Goal: Information Seeking & Learning: Learn about a topic

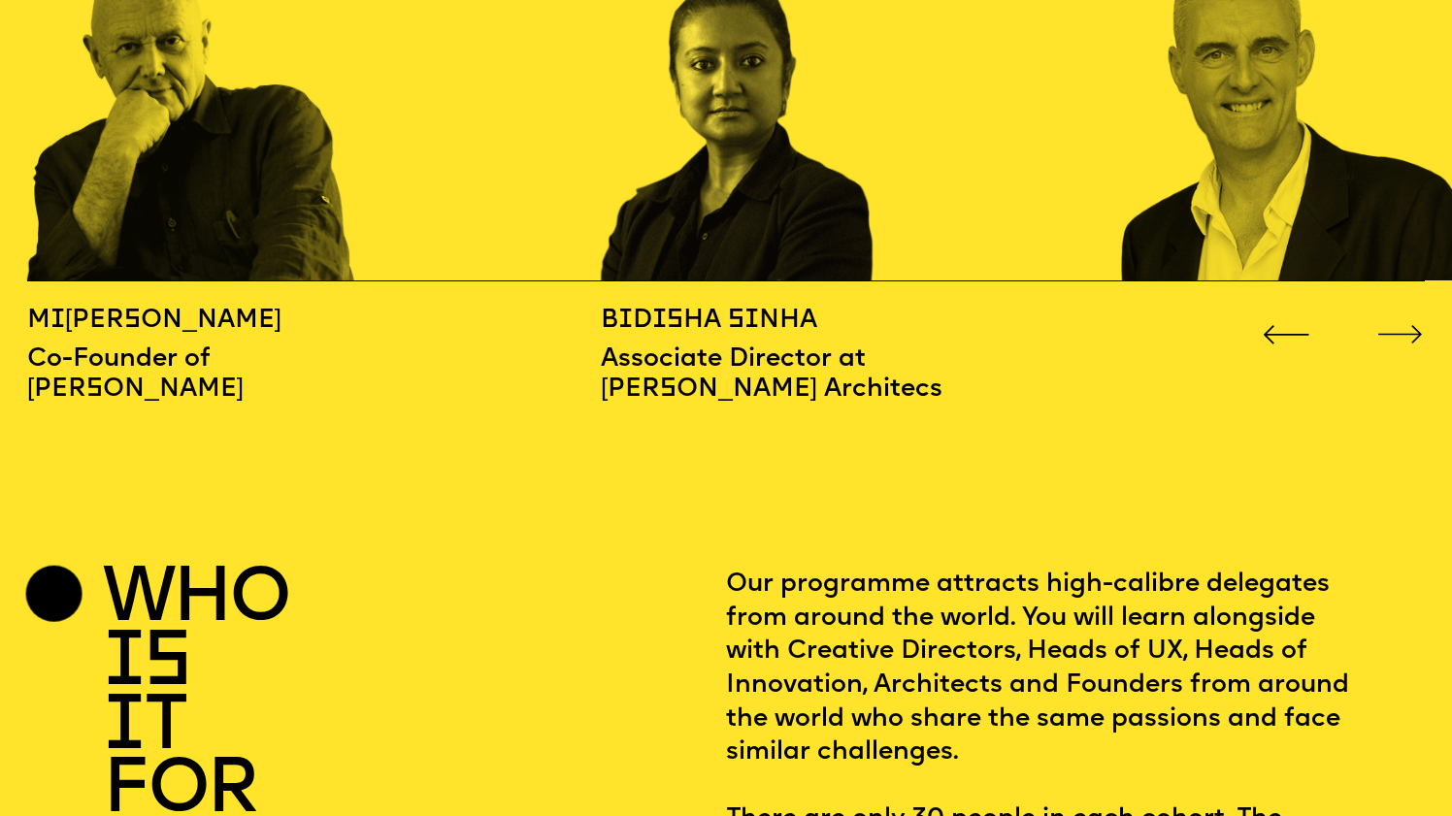
scroll to position [2200, 0]
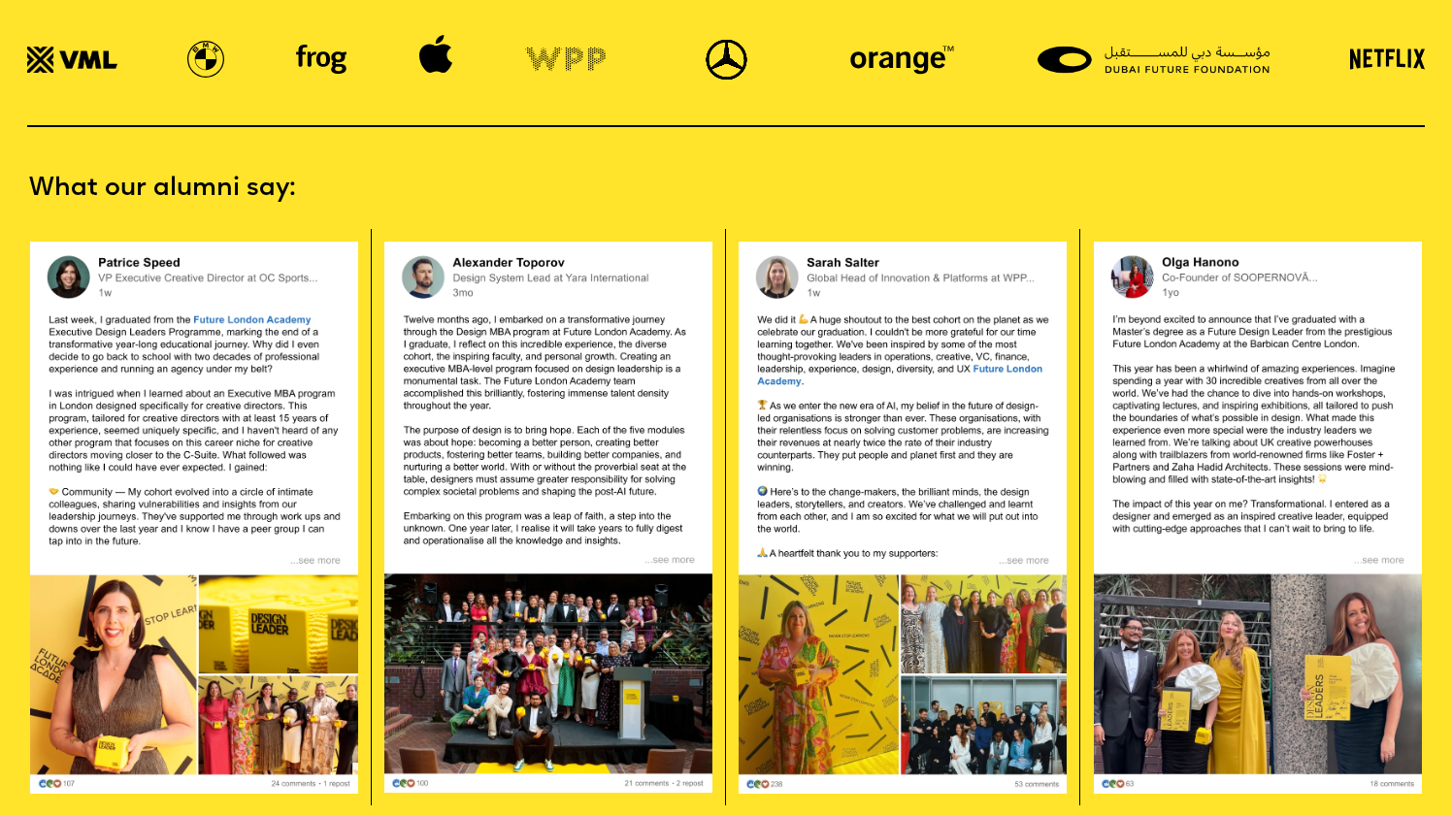
click at [916, 588] on img at bounding box center [903, 518] width 328 height 552
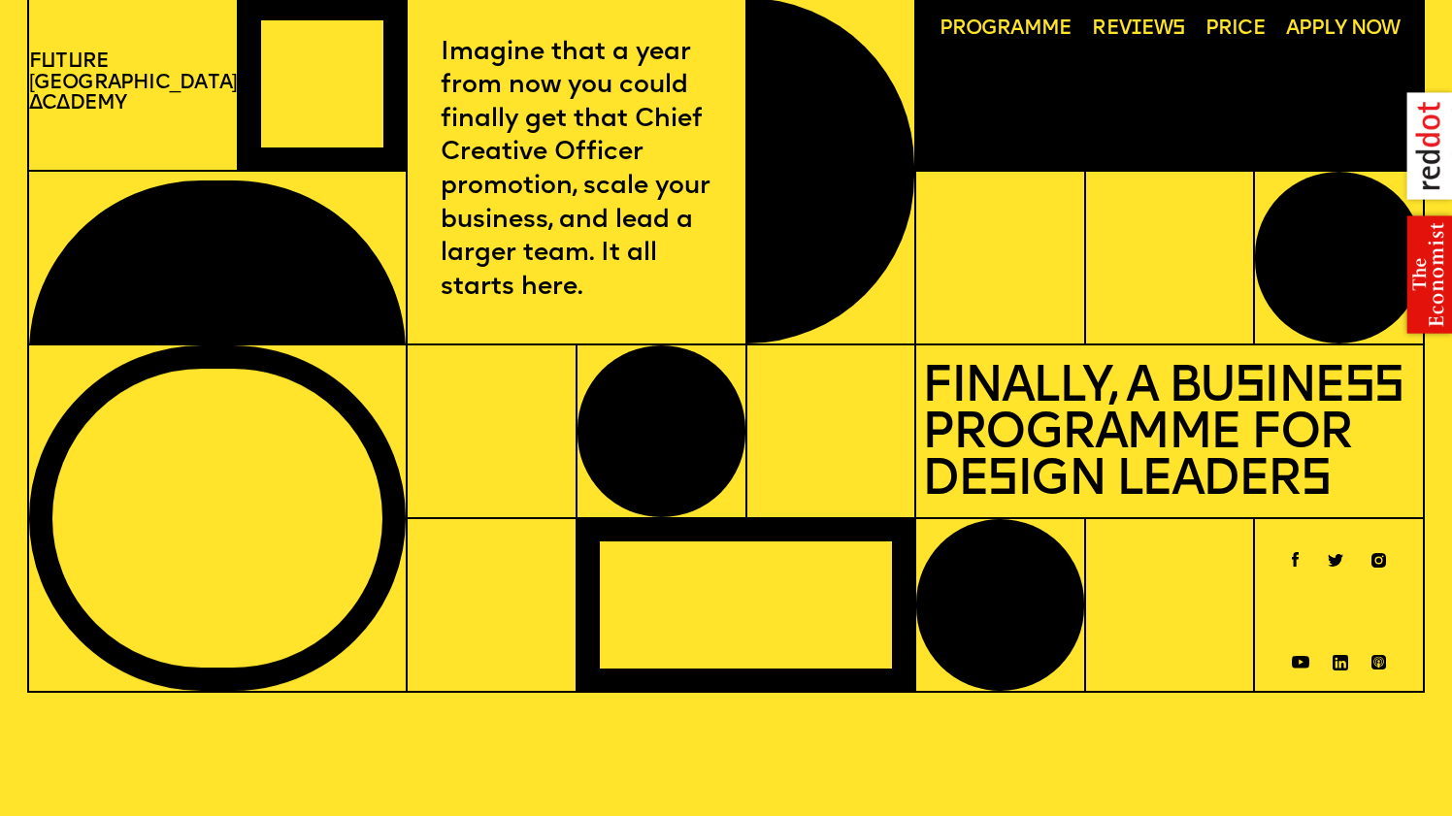
scroll to position [0, 0]
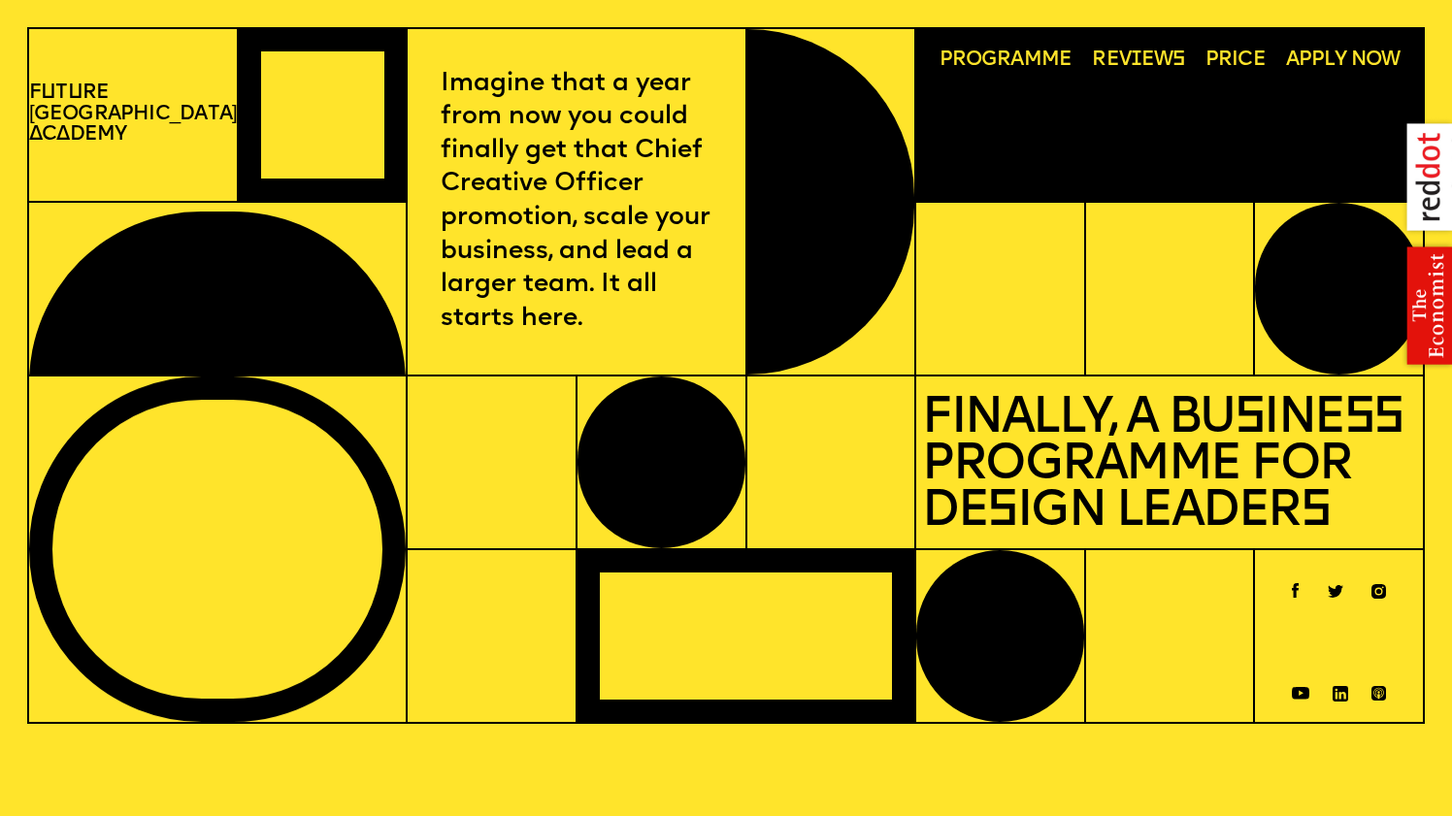
click at [992, 61] on span "Programme" at bounding box center [1005, 60] width 133 height 20
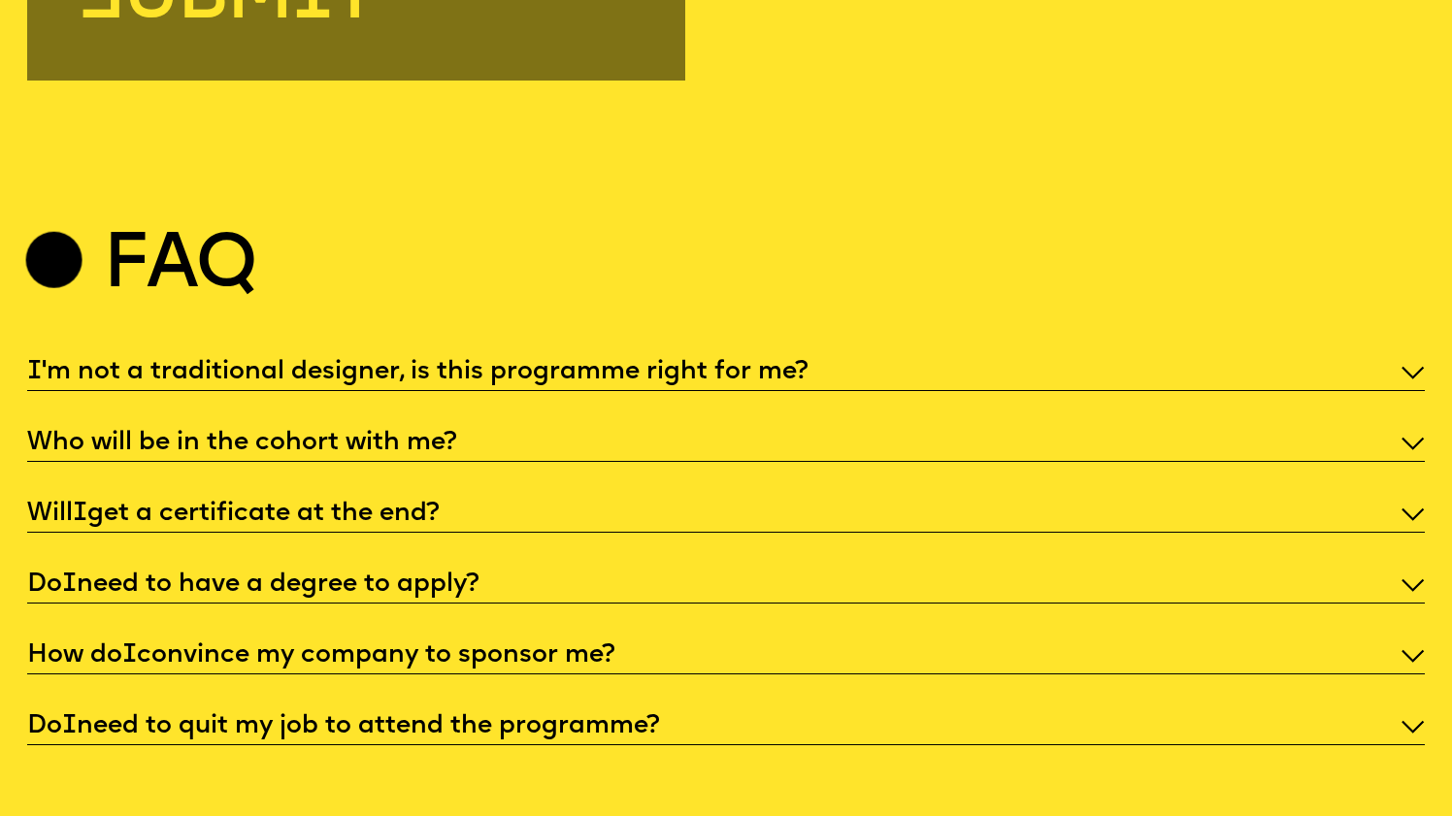
scroll to position [6770, 0]
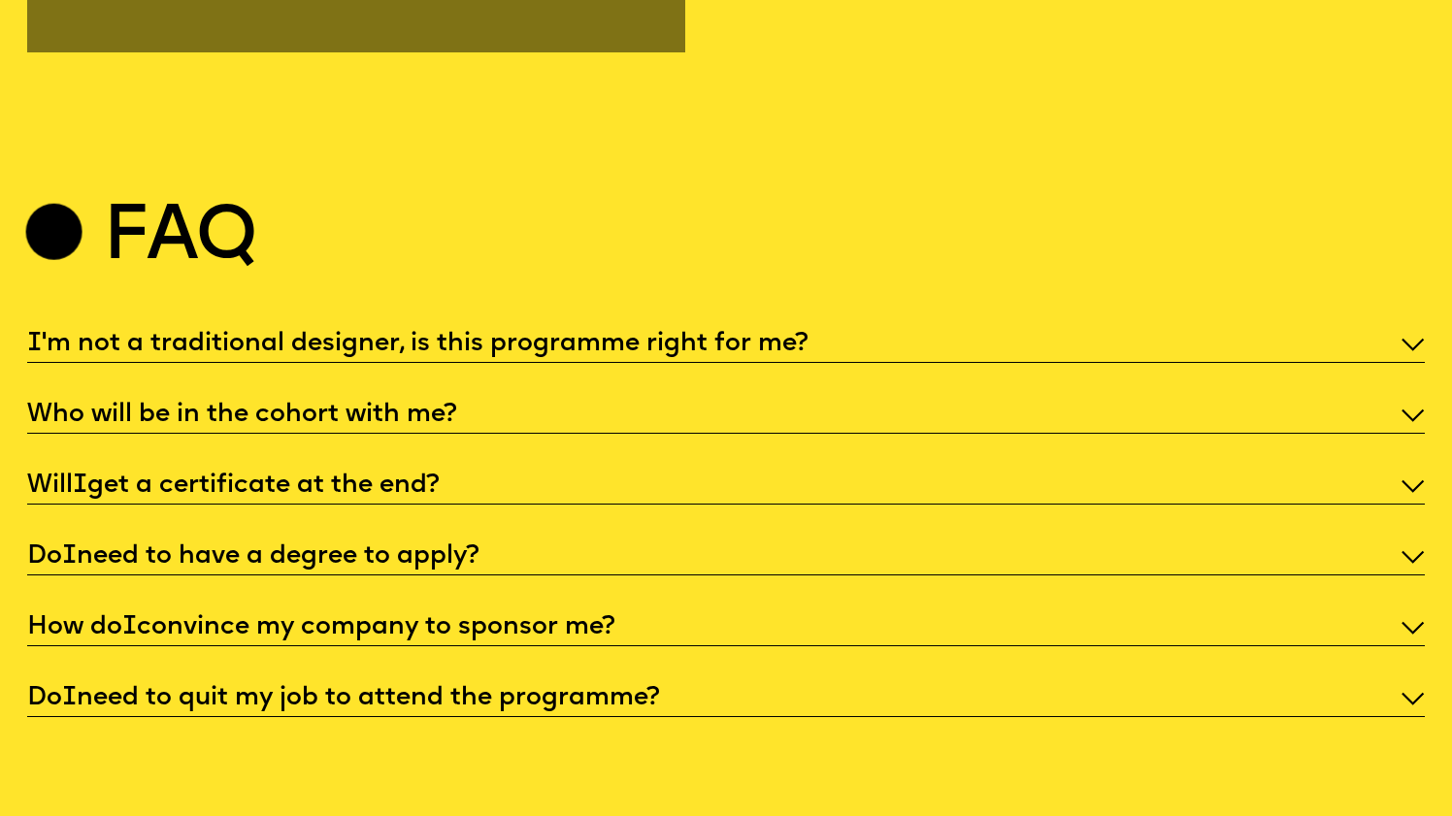
click at [745, 328] on p "I 'm not a traditional designer, is this programme right for me?" at bounding box center [725, 345] width 1397 height 34
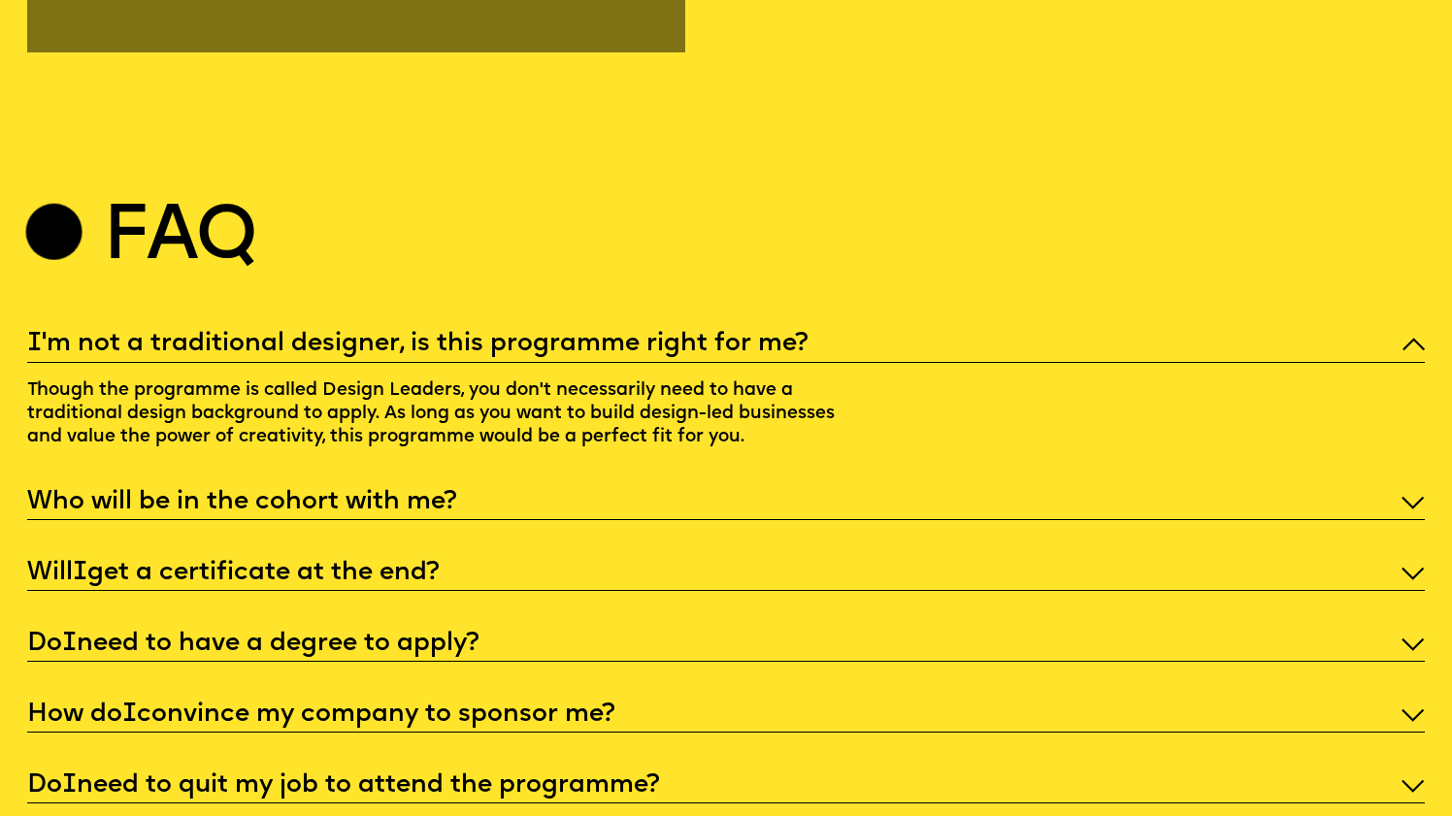
click at [745, 328] on p "I 'm not a traditional designer, is this programme right for me?" at bounding box center [725, 345] width 1397 height 34
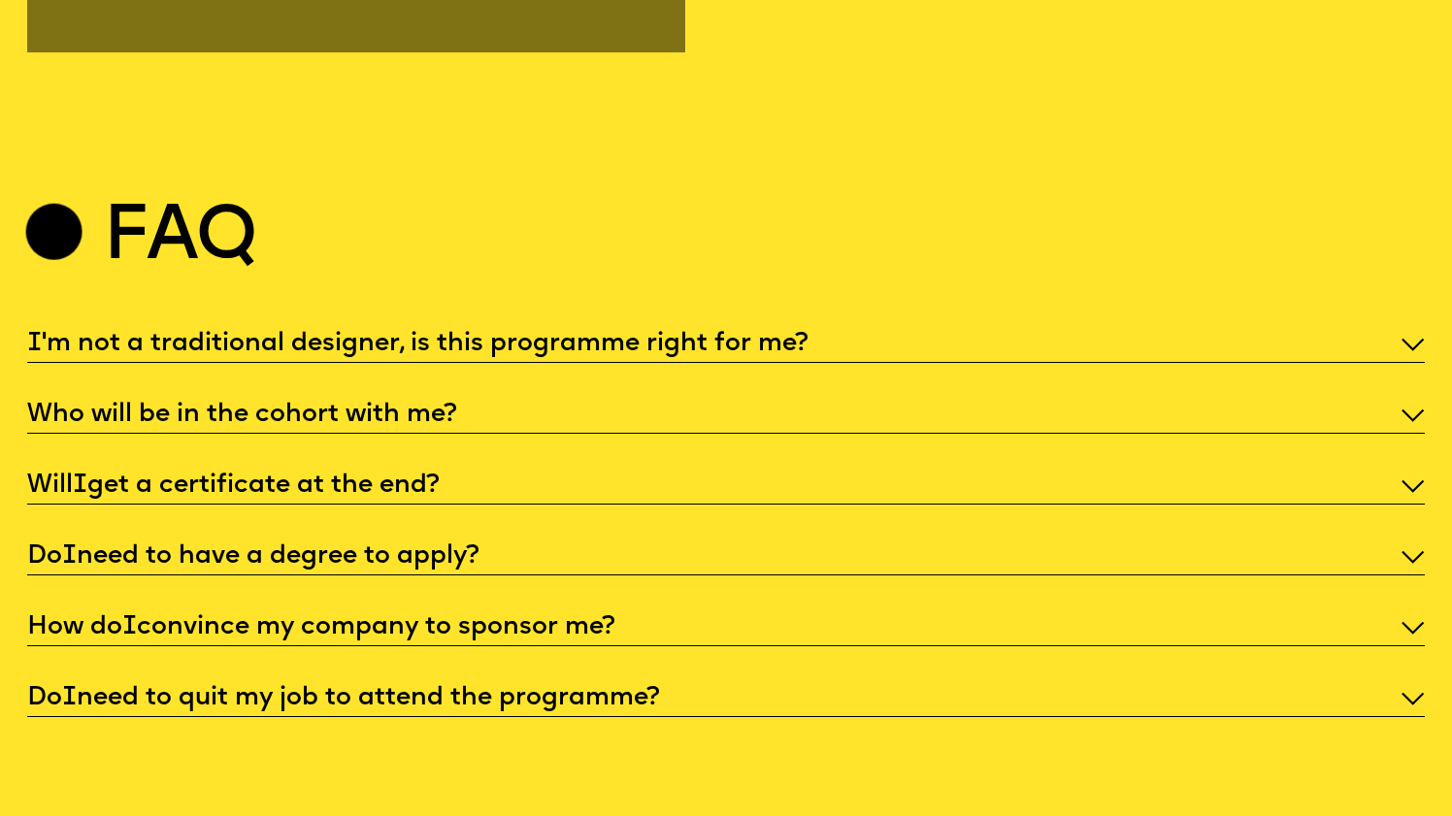
click at [698, 399] on p "Who will be in the cohort with me?" at bounding box center [725, 416] width 1397 height 34
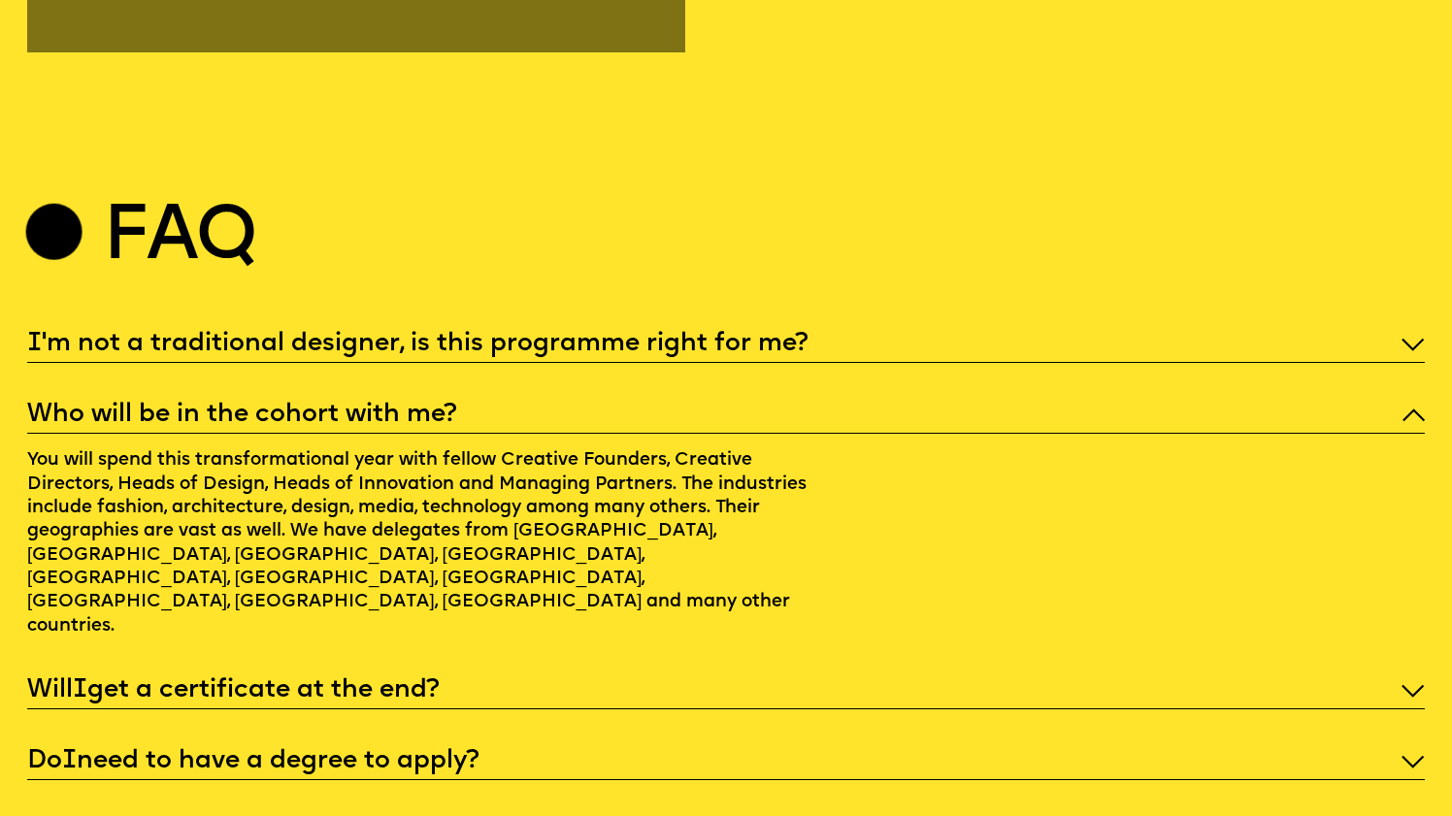
click at [698, 399] on p "Who will be in the cohort with me?" at bounding box center [725, 416] width 1397 height 34
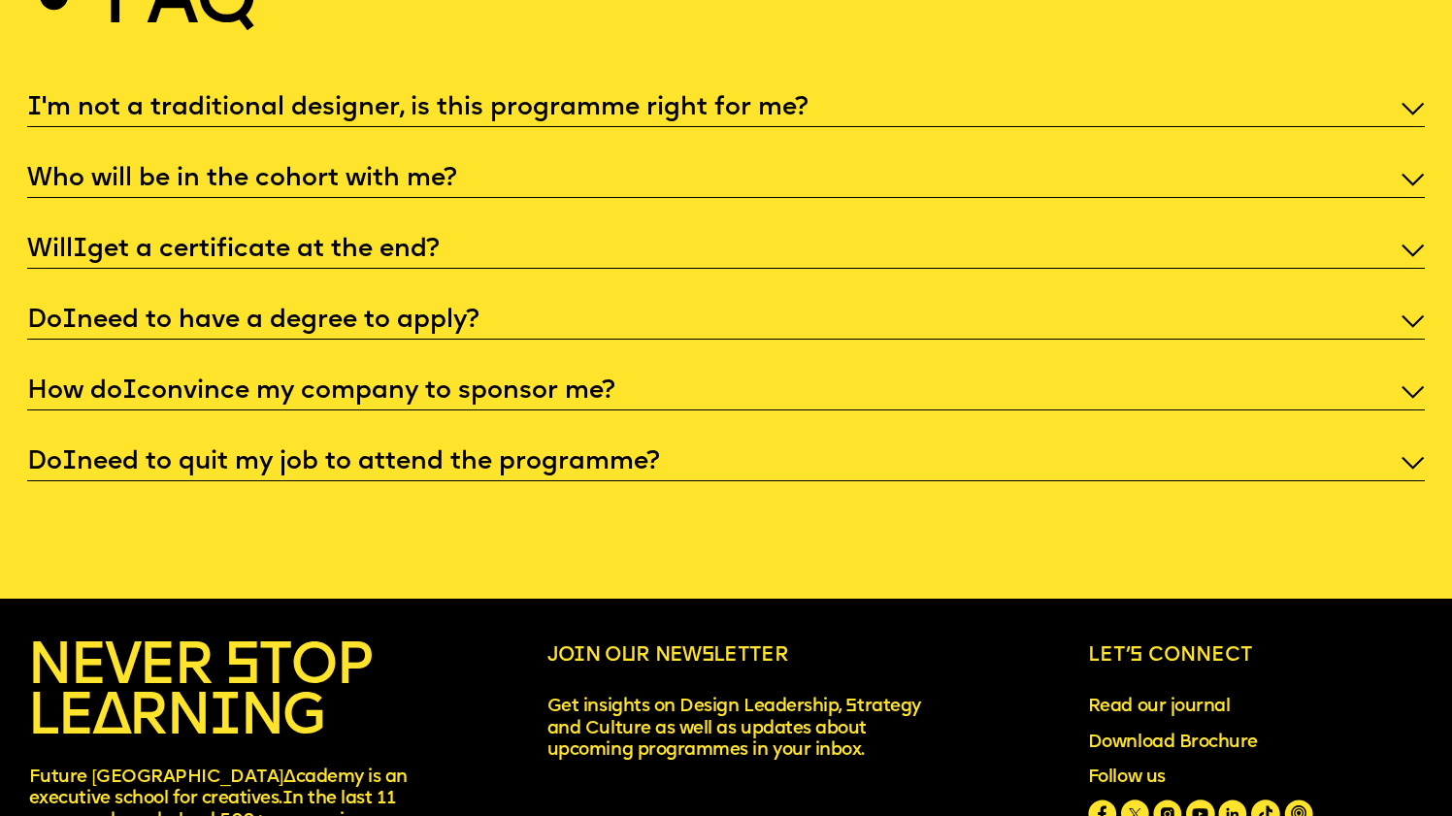
scroll to position [7186, 0]
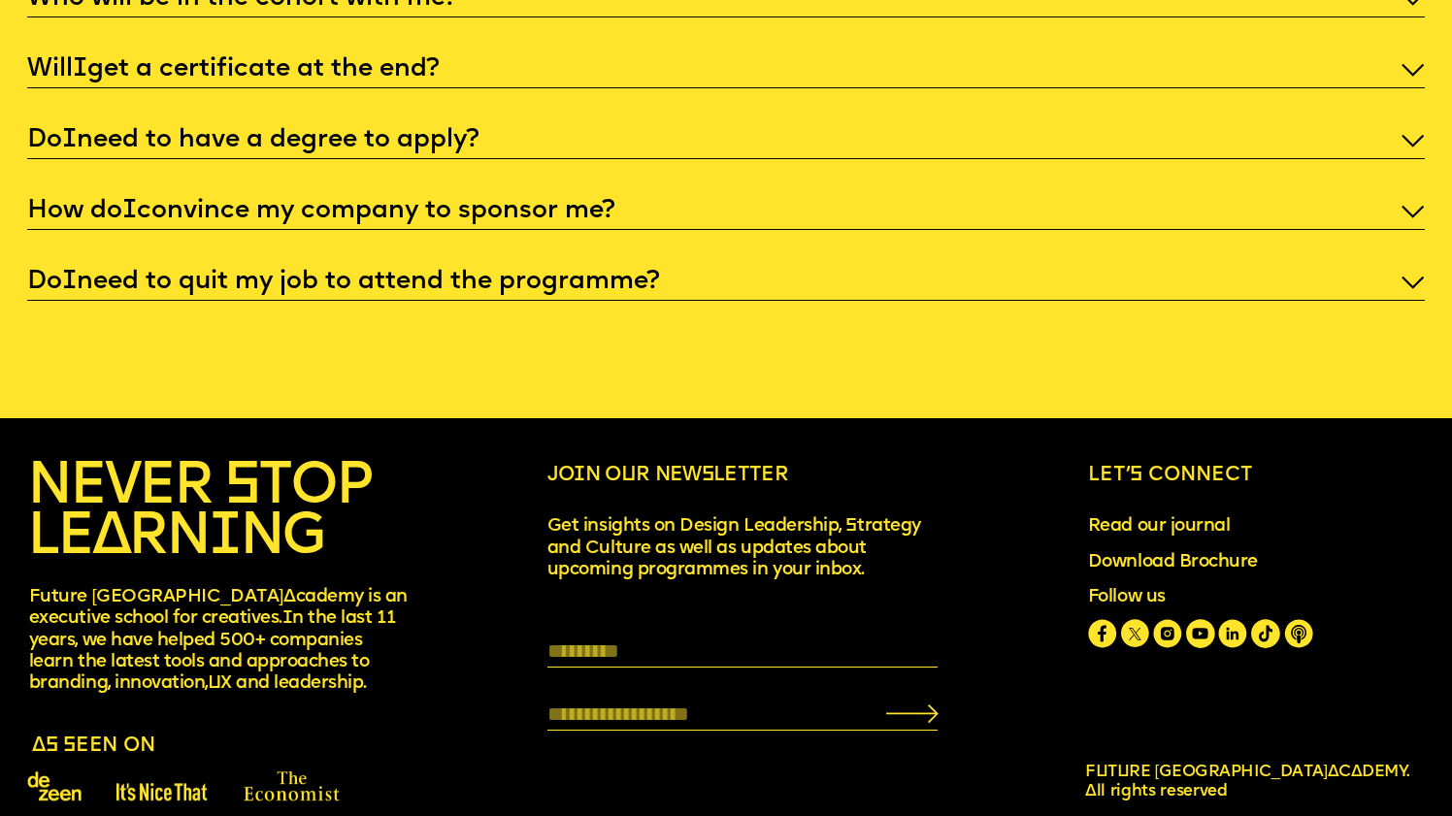
click at [583, 266] on p "Do I need to quit my job to attend the programme?" at bounding box center [725, 283] width 1397 height 34
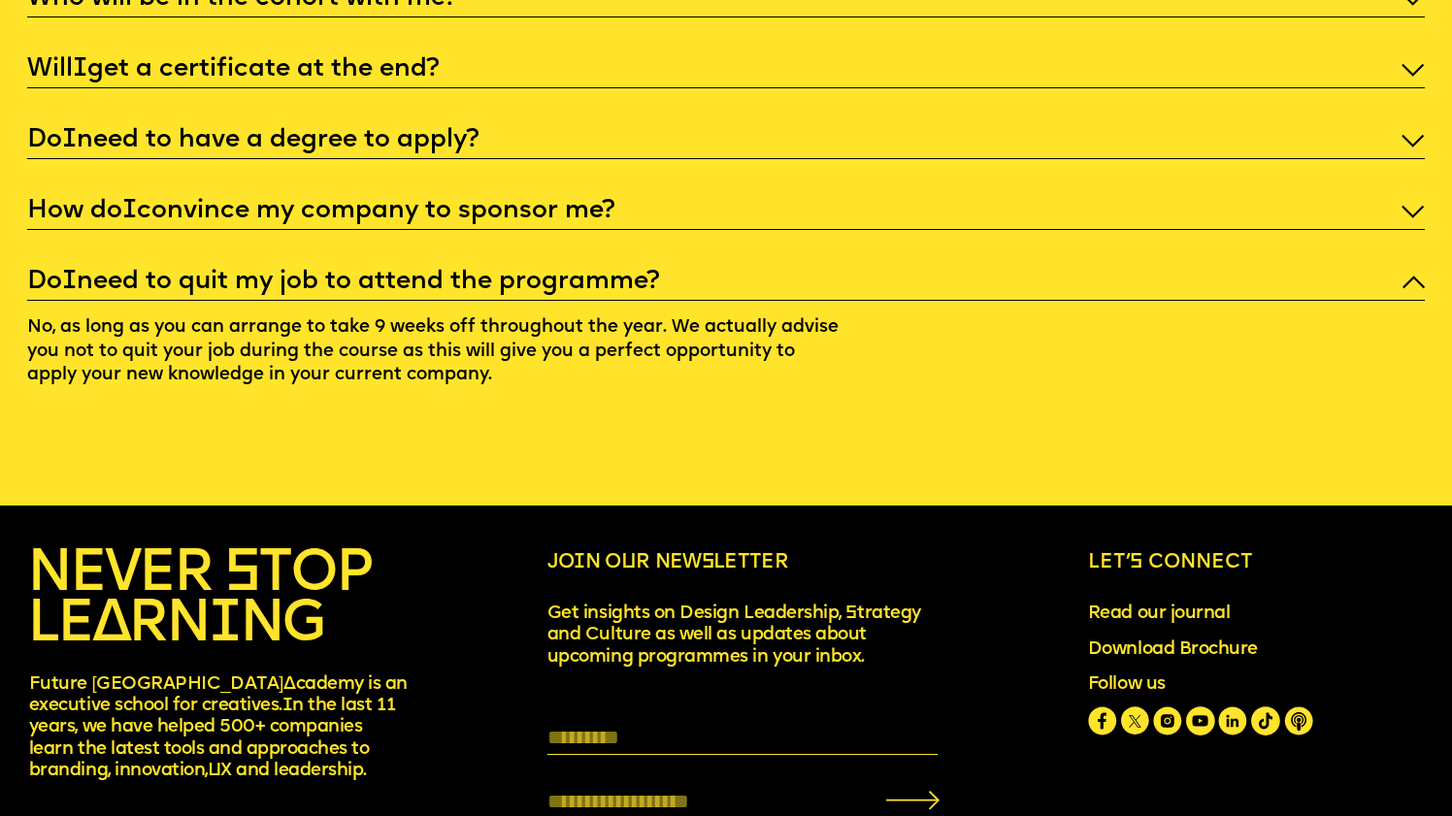
click at [750, 266] on p "Do I need to quit my job to attend the programme?" at bounding box center [725, 283] width 1397 height 34
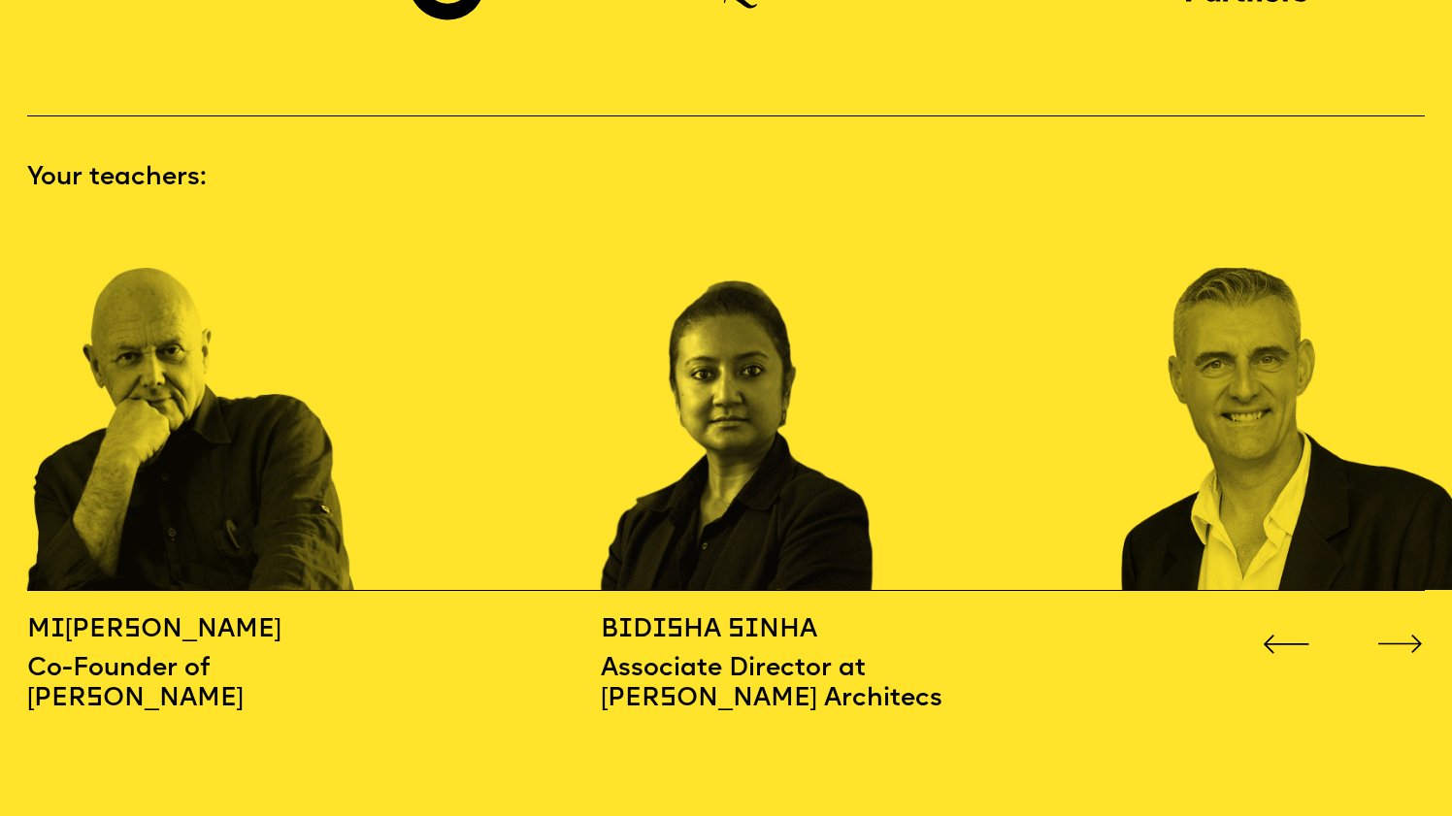
scroll to position [2032, 0]
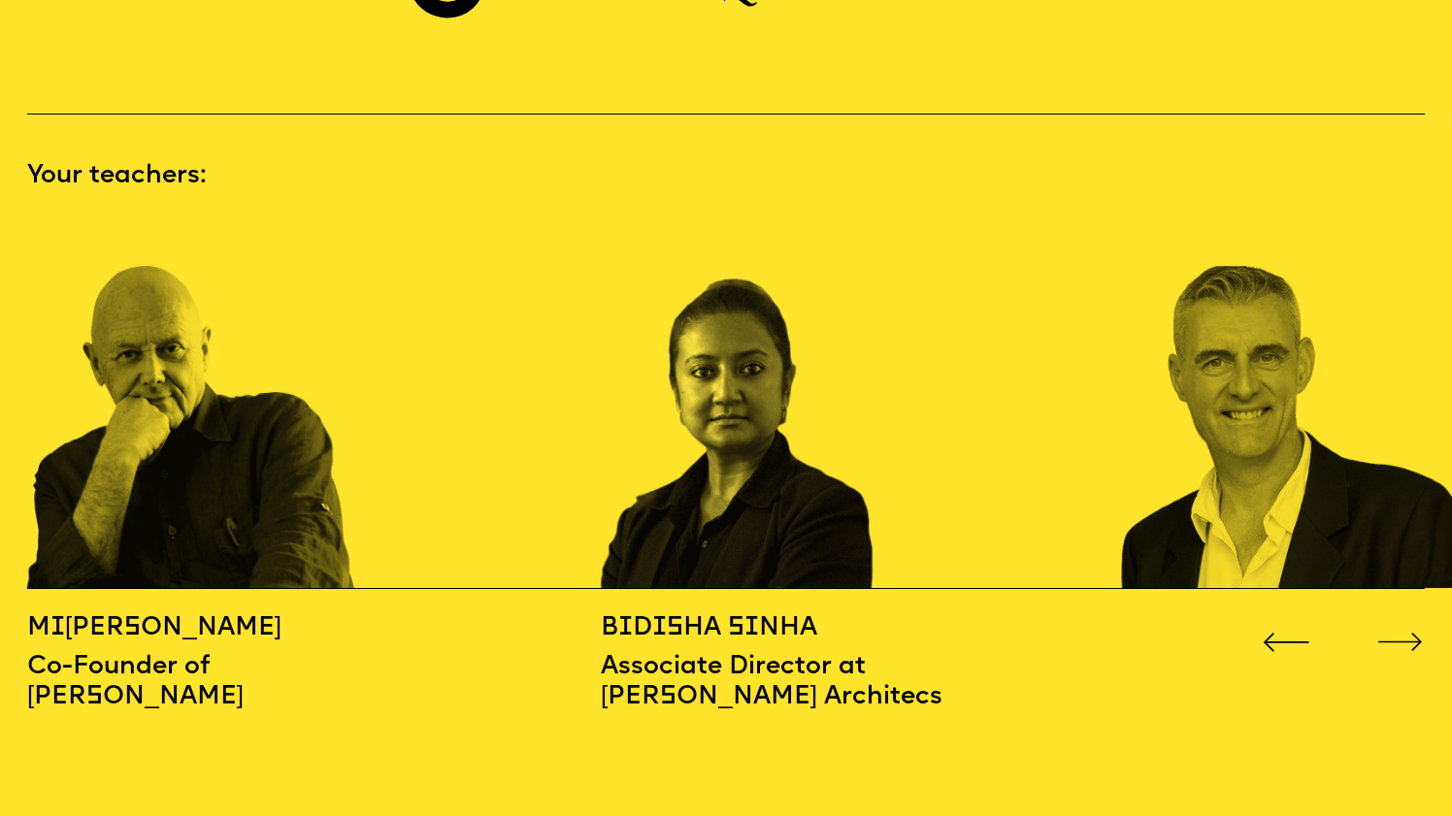
click at [1406, 633] on icon "Go to next slide" at bounding box center [1401, 642] width 48 height 19
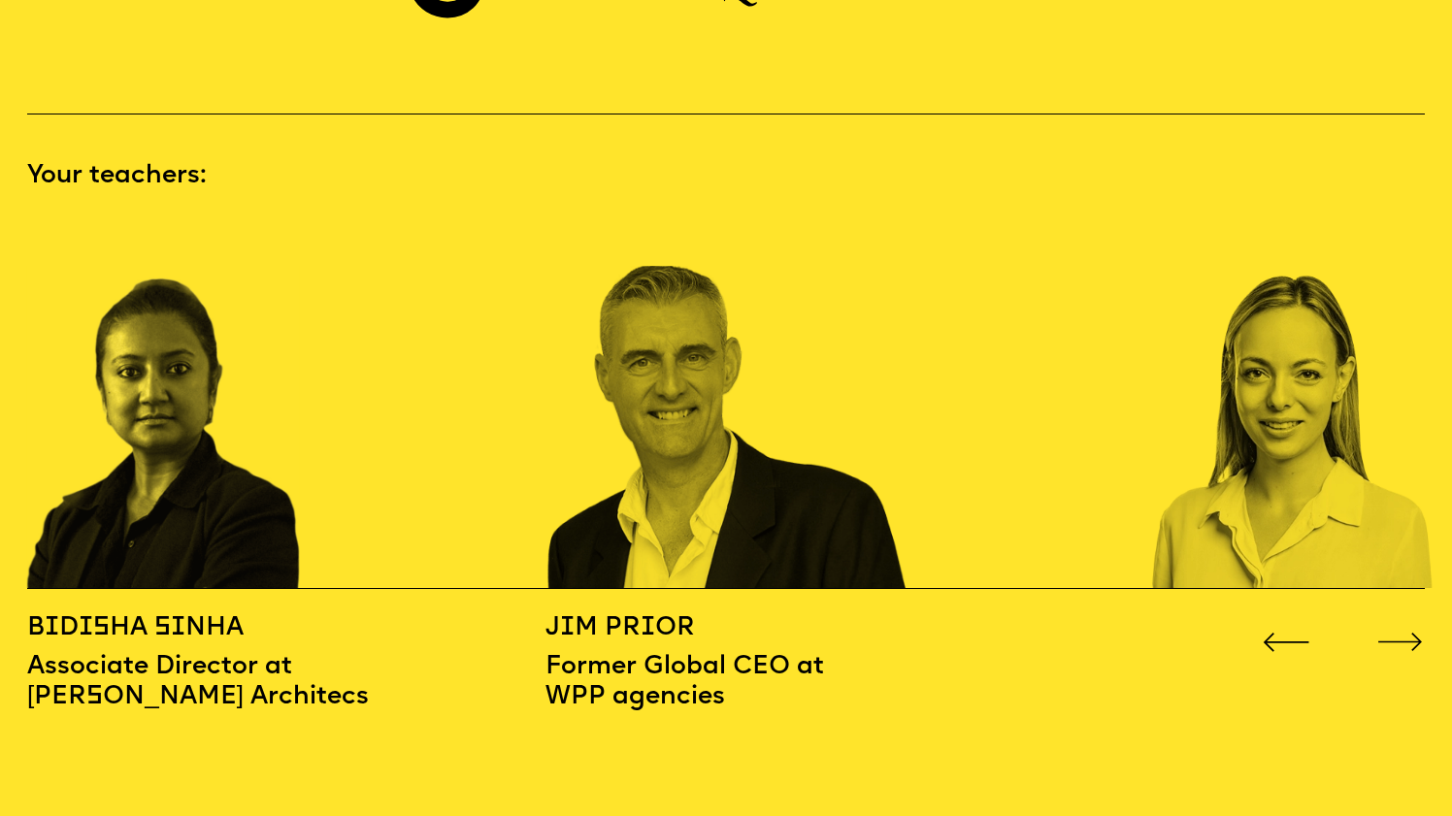
click at [1406, 633] on icon "Go to next slide" at bounding box center [1401, 642] width 48 height 19
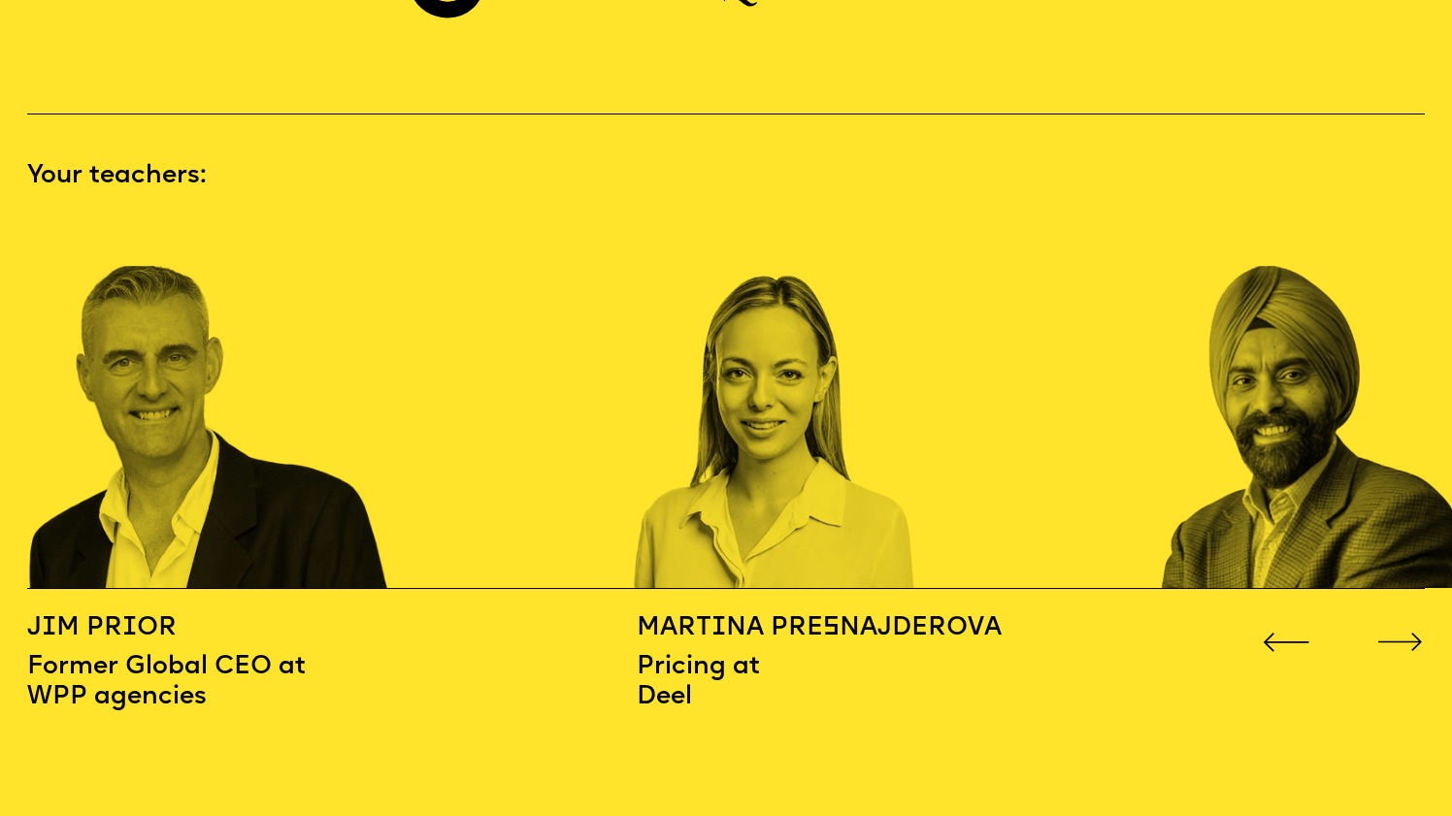
click at [1406, 633] on icon "Go to next slide" at bounding box center [1401, 642] width 48 height 19
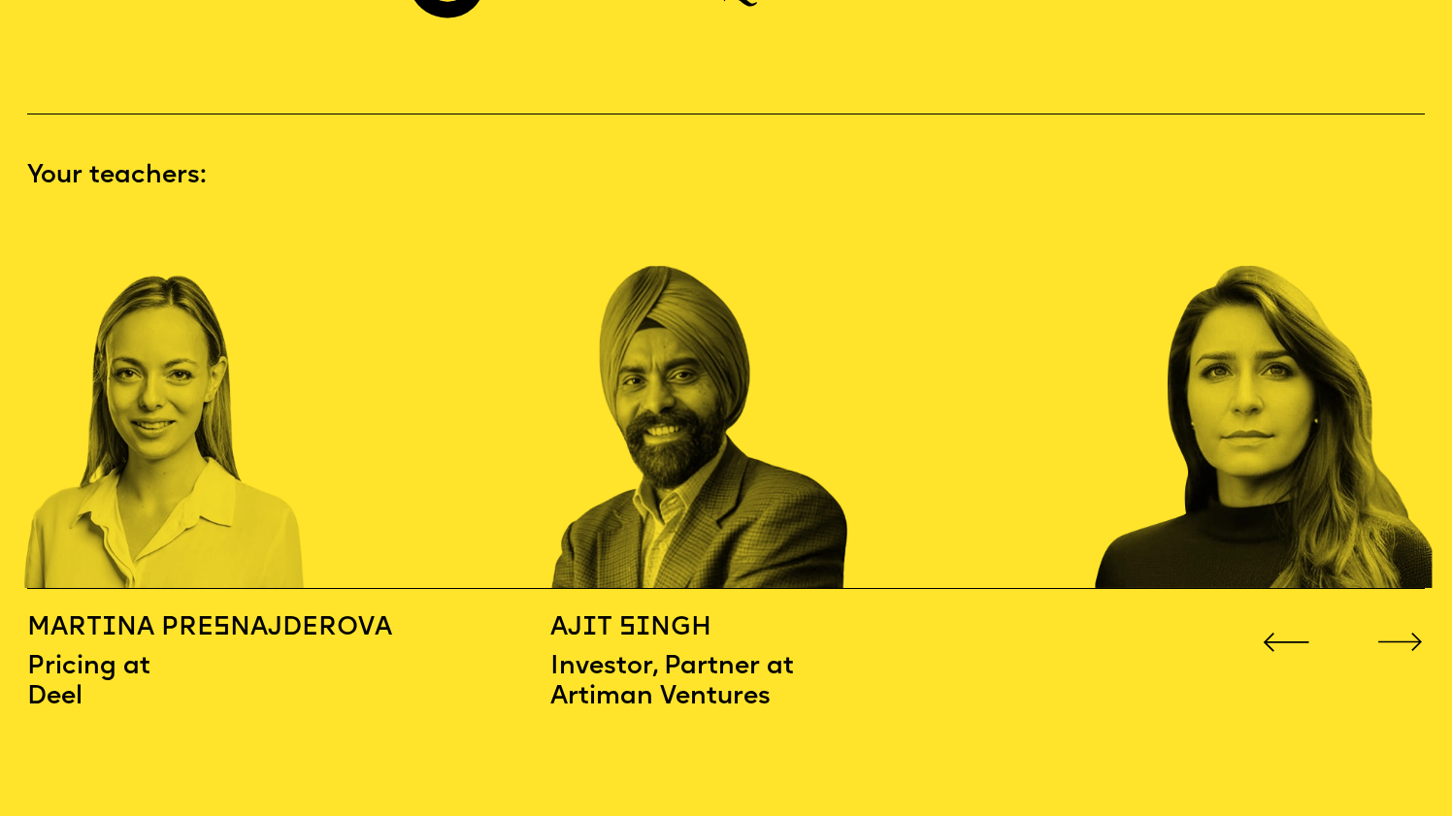
click at [1406, 633] on icon "Go to next slide" at bounding box center [1401, 642] width 48 height 19
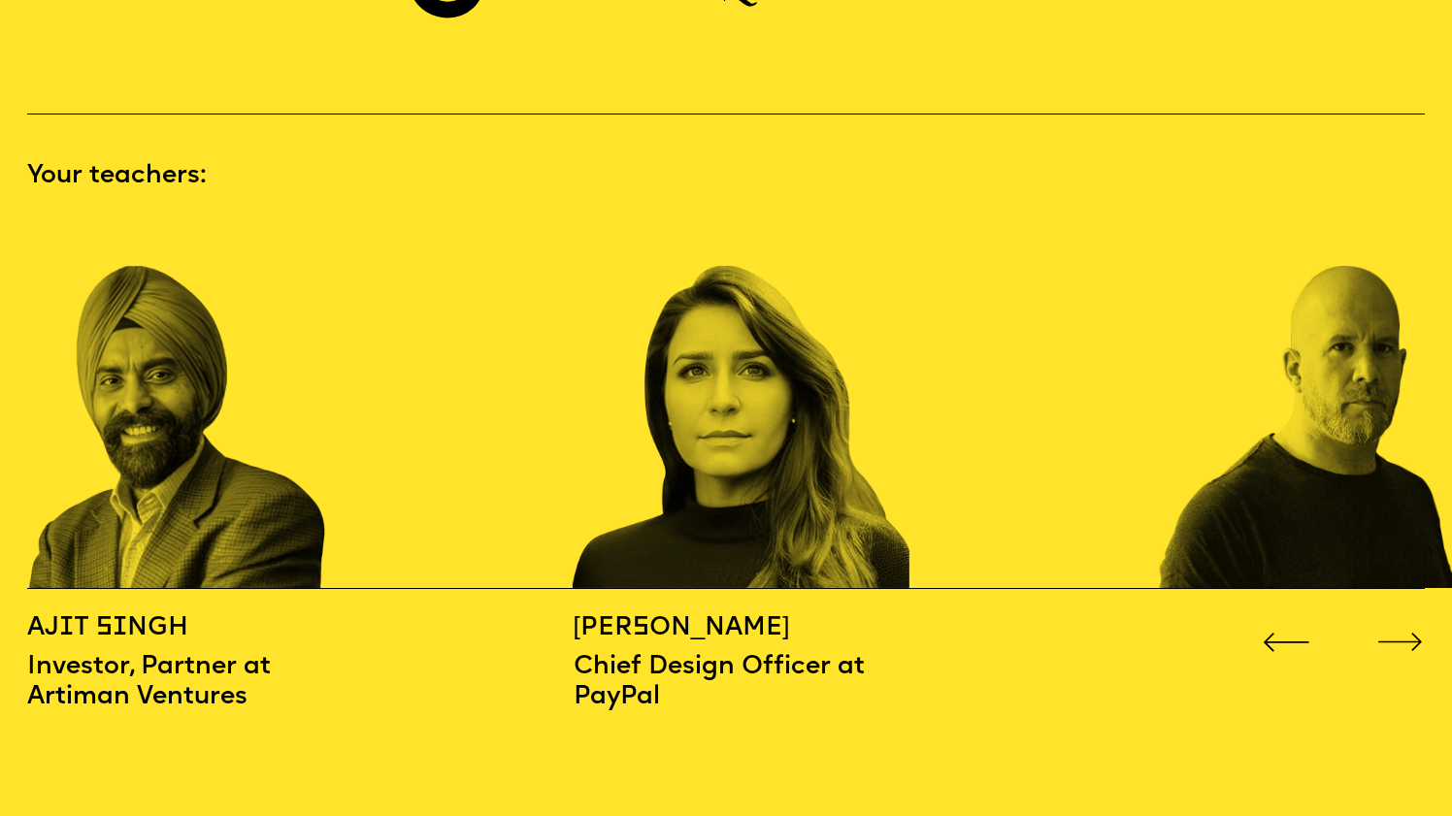
click at [1406, 633] on icon "Go to next slide" at bounding box center [1401, 642] width 48 height 19
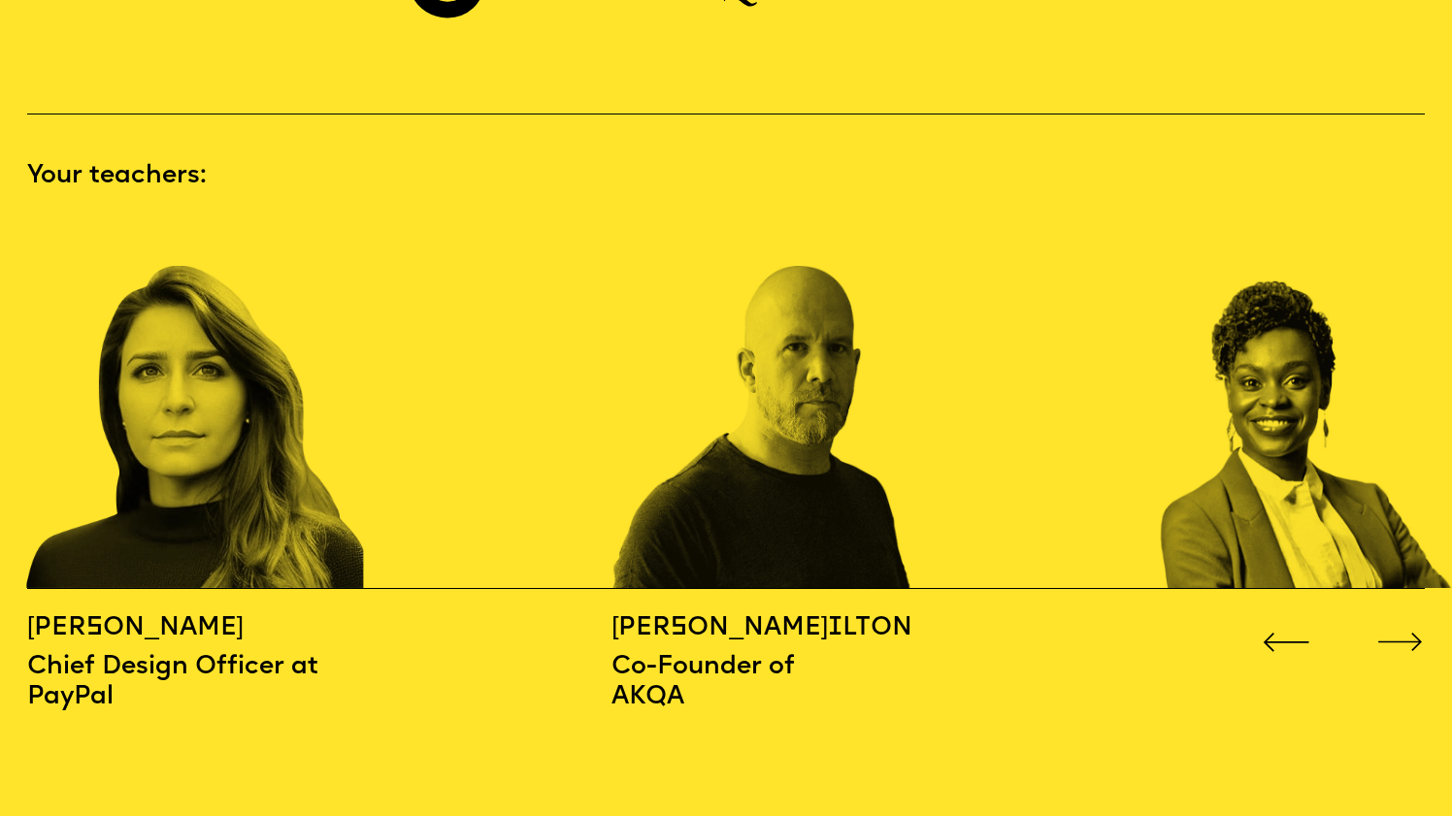
click at [1406, 633] on icon "Go to next slide" at bounding box center [1401, 642] width 48 height 19
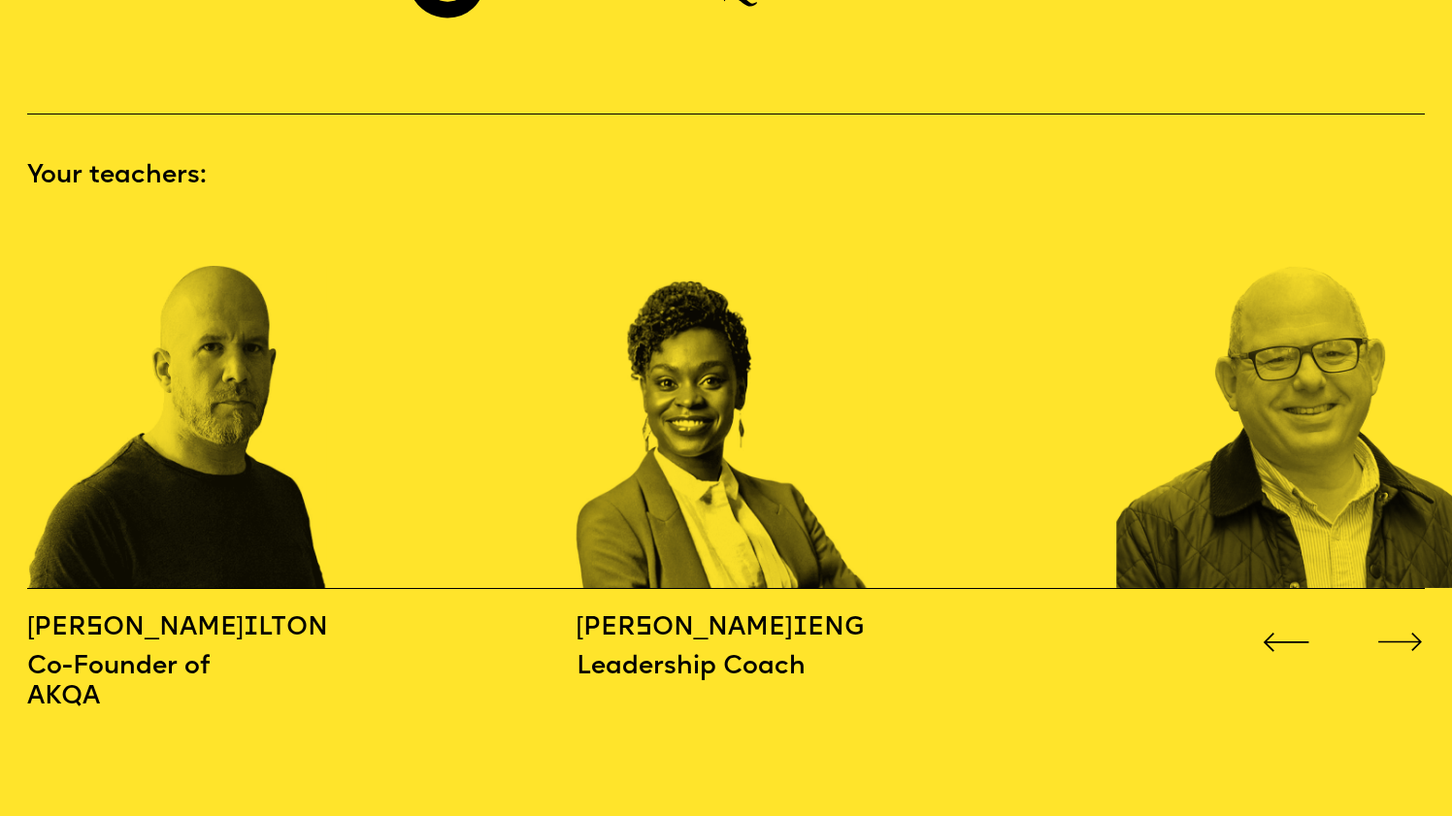
click at [1406, 633] on icon "Go to next slide" at bounding box center [1401, 642] width 48 height 19
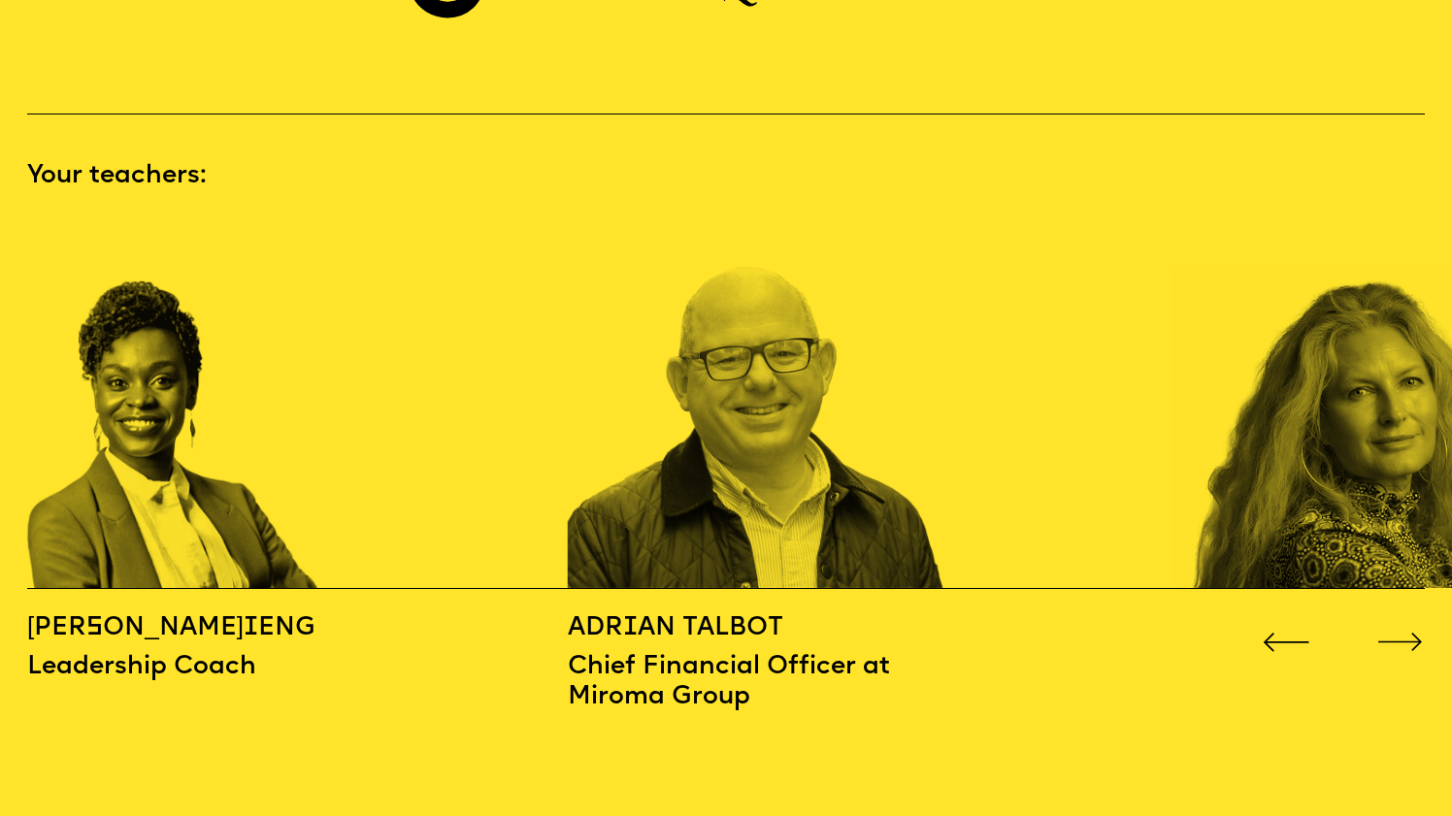
click at [1406, 633] on icon "Go to next slide" at bounding box center [1401, 642] width 48 height 19
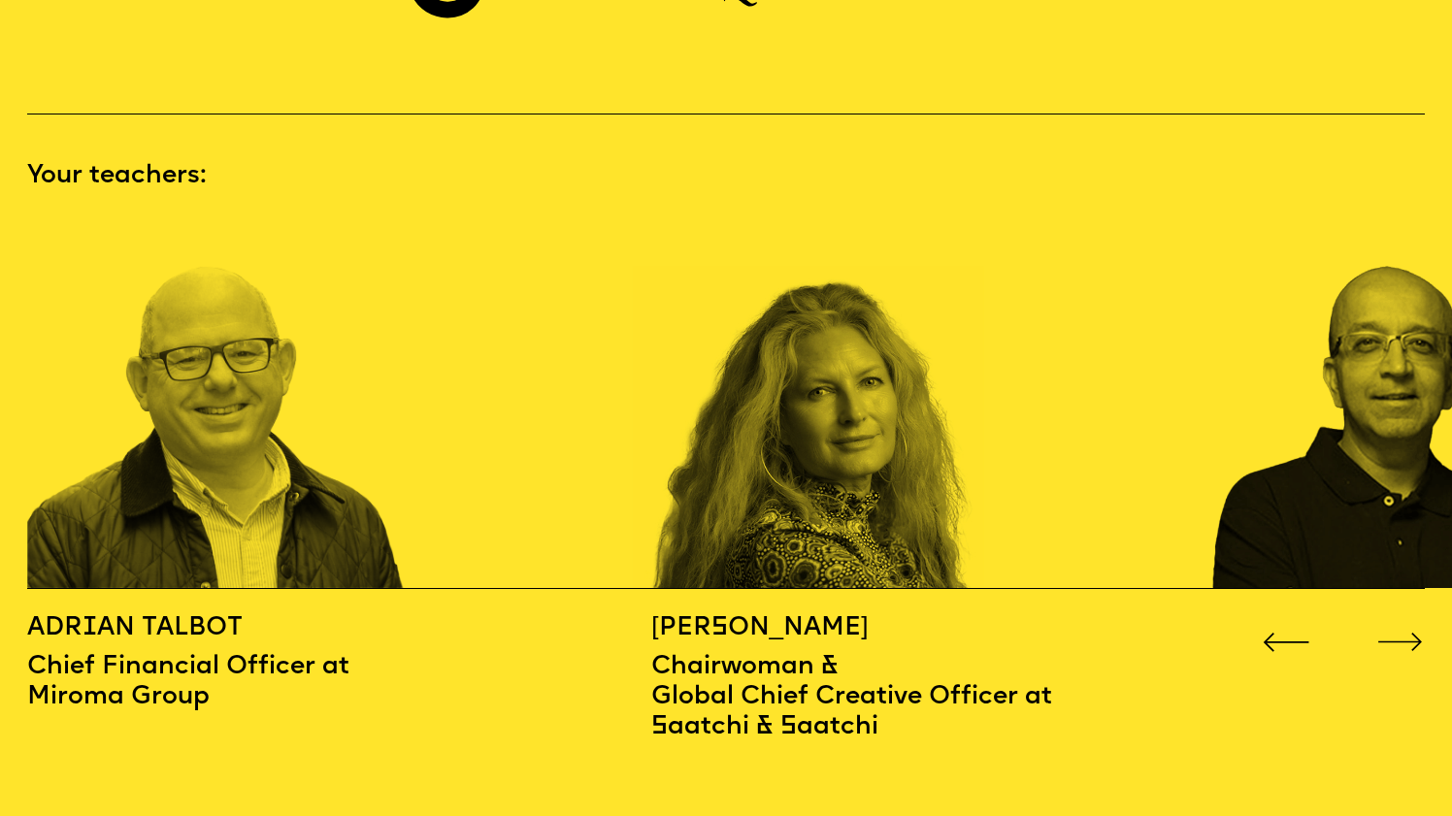
click at [1406, 633] on icon "Go to next slide" at bounding box center [1401, 642] width 48 height 19
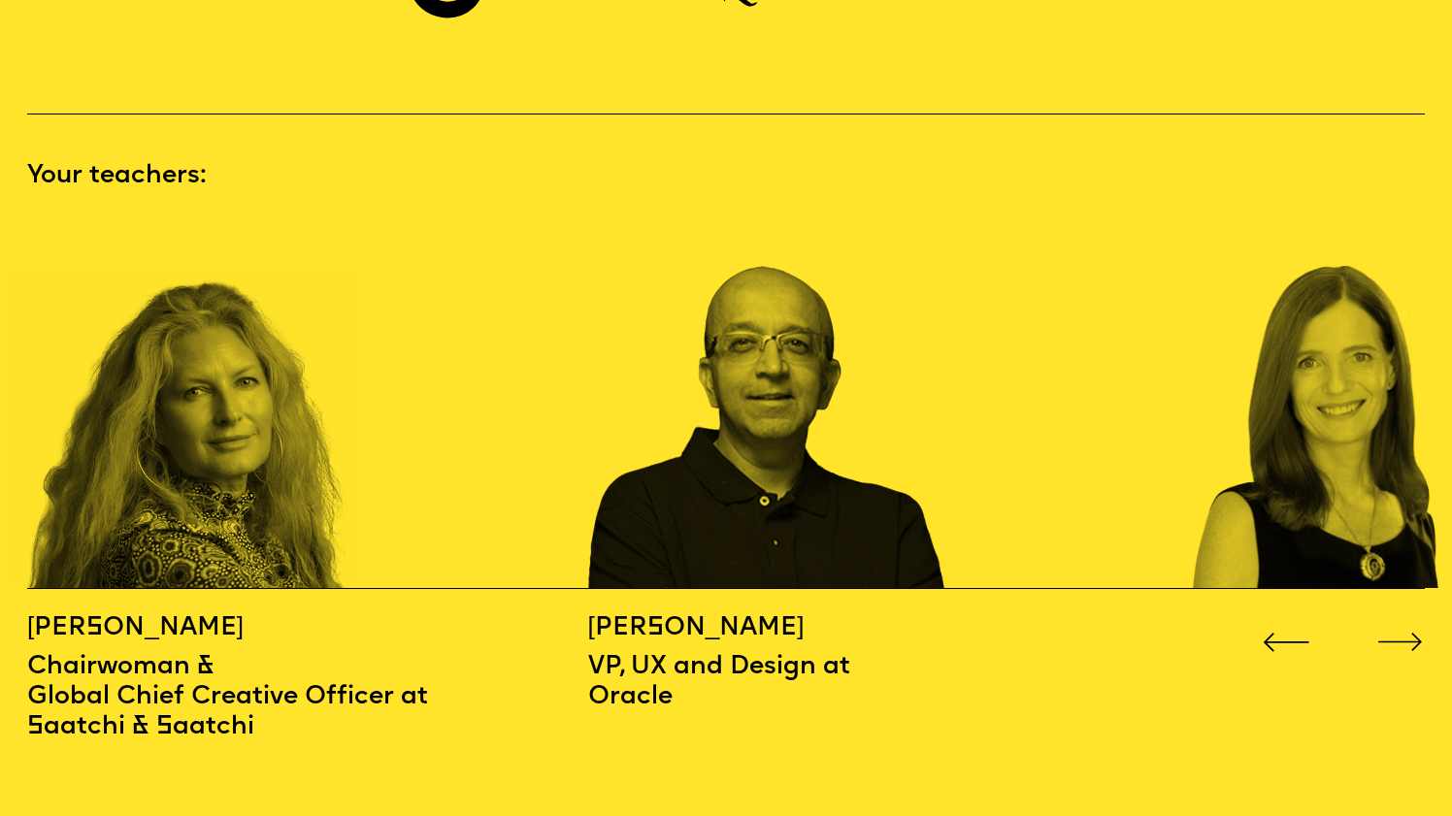
click at [1406, 633] on icon "Go to next slide" at bounding box center [1401, 642] width 48 height 19
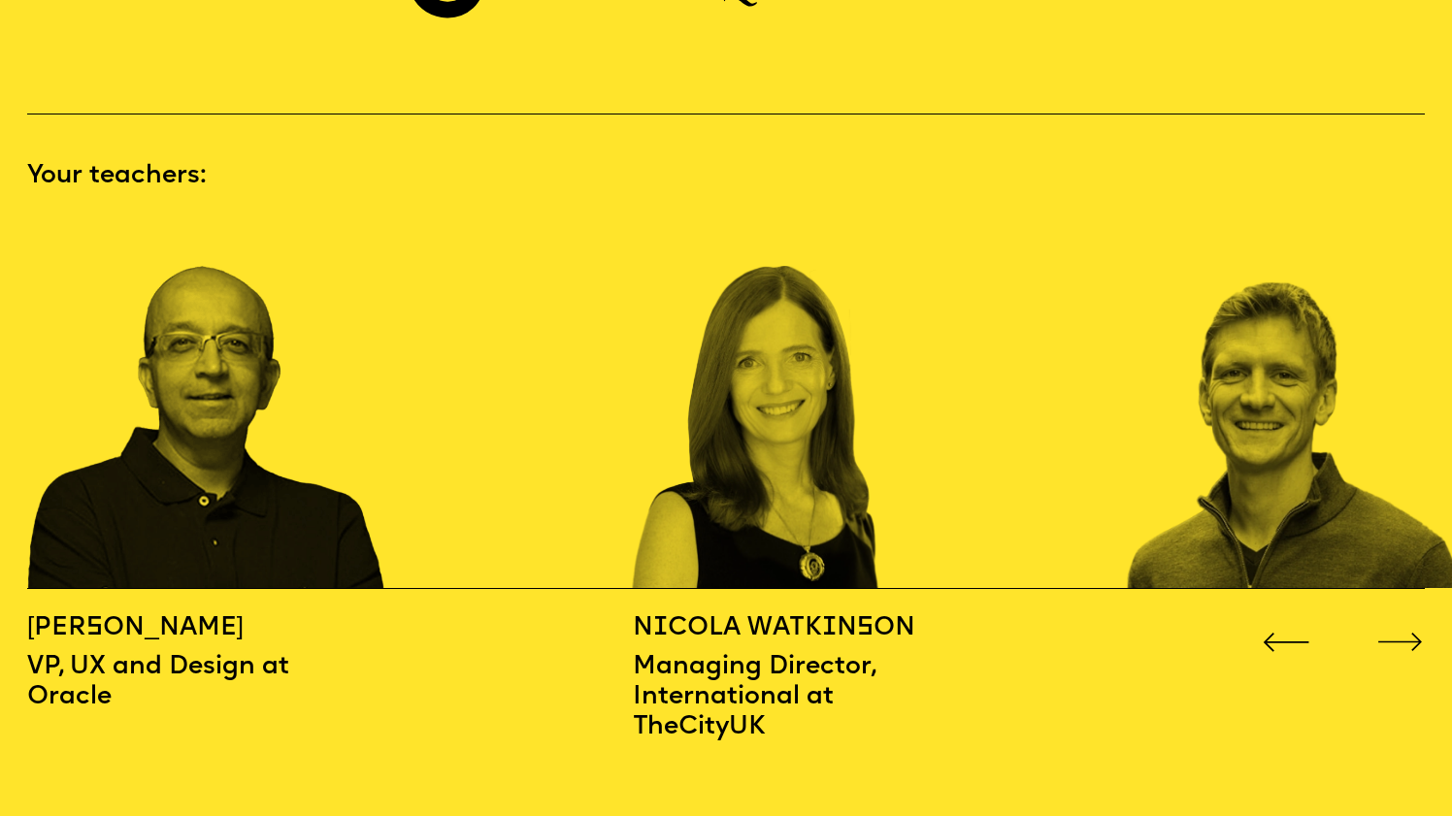
click at [1406, 633] on icon "Go to next slide" at bounding box center [1401, 642] width 48 height 19
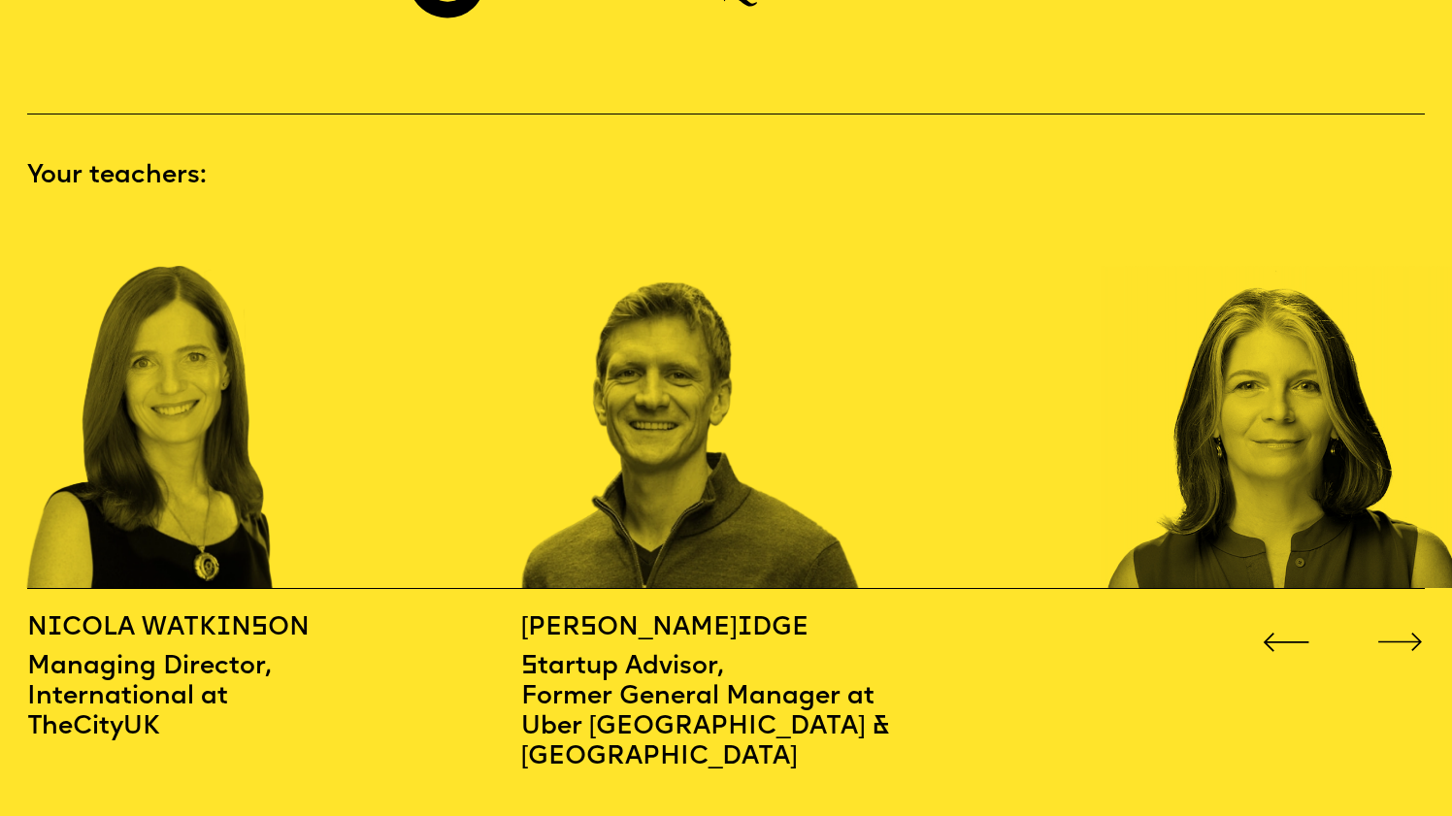
click at [1406, 633] on icon "Go to next slide" at bounding box center [1401, 642] width 48 height 19
